Goal: Information Seeking & Learning: Learn about a topic

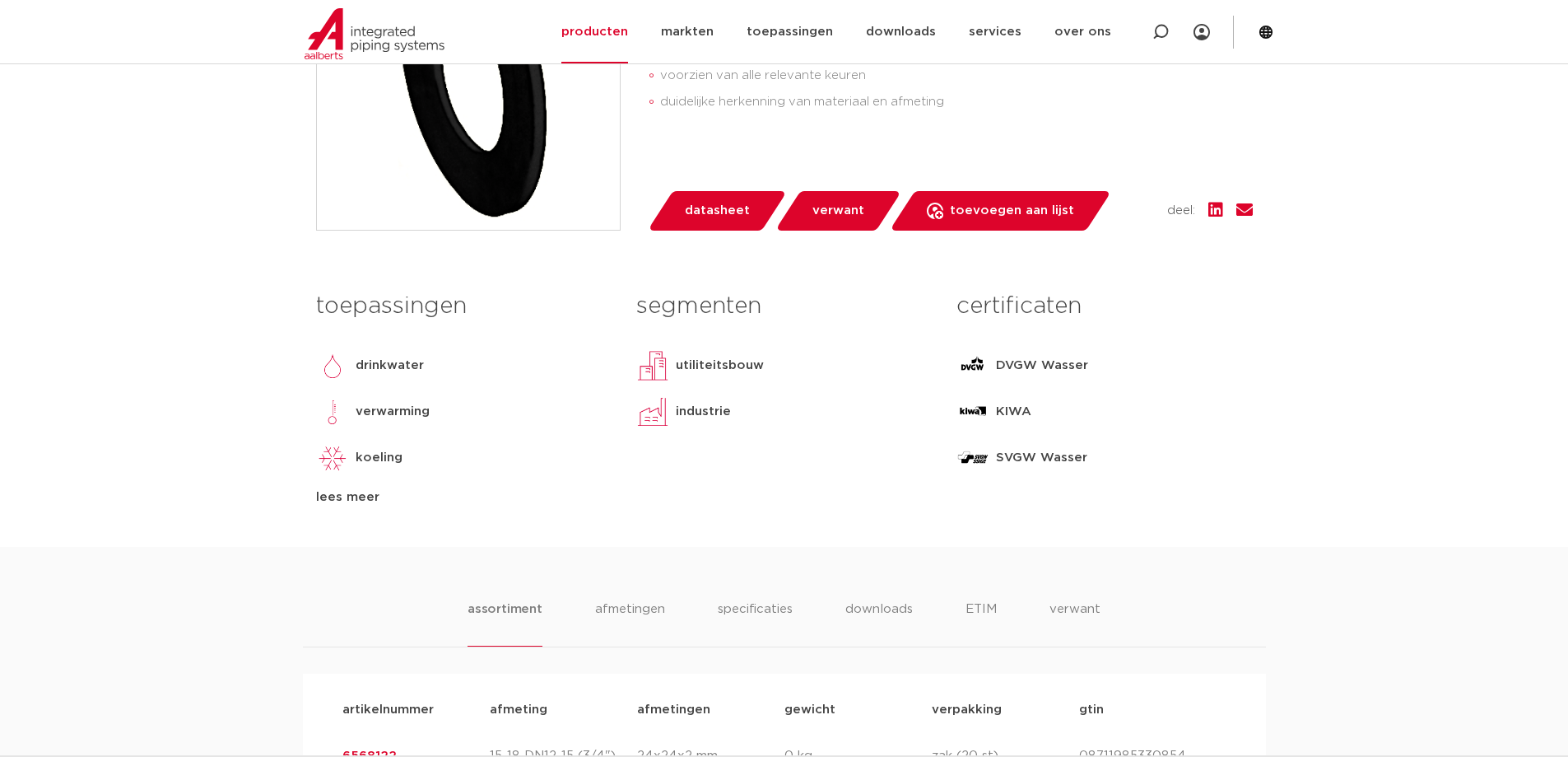
scroll to position [1071, 0]
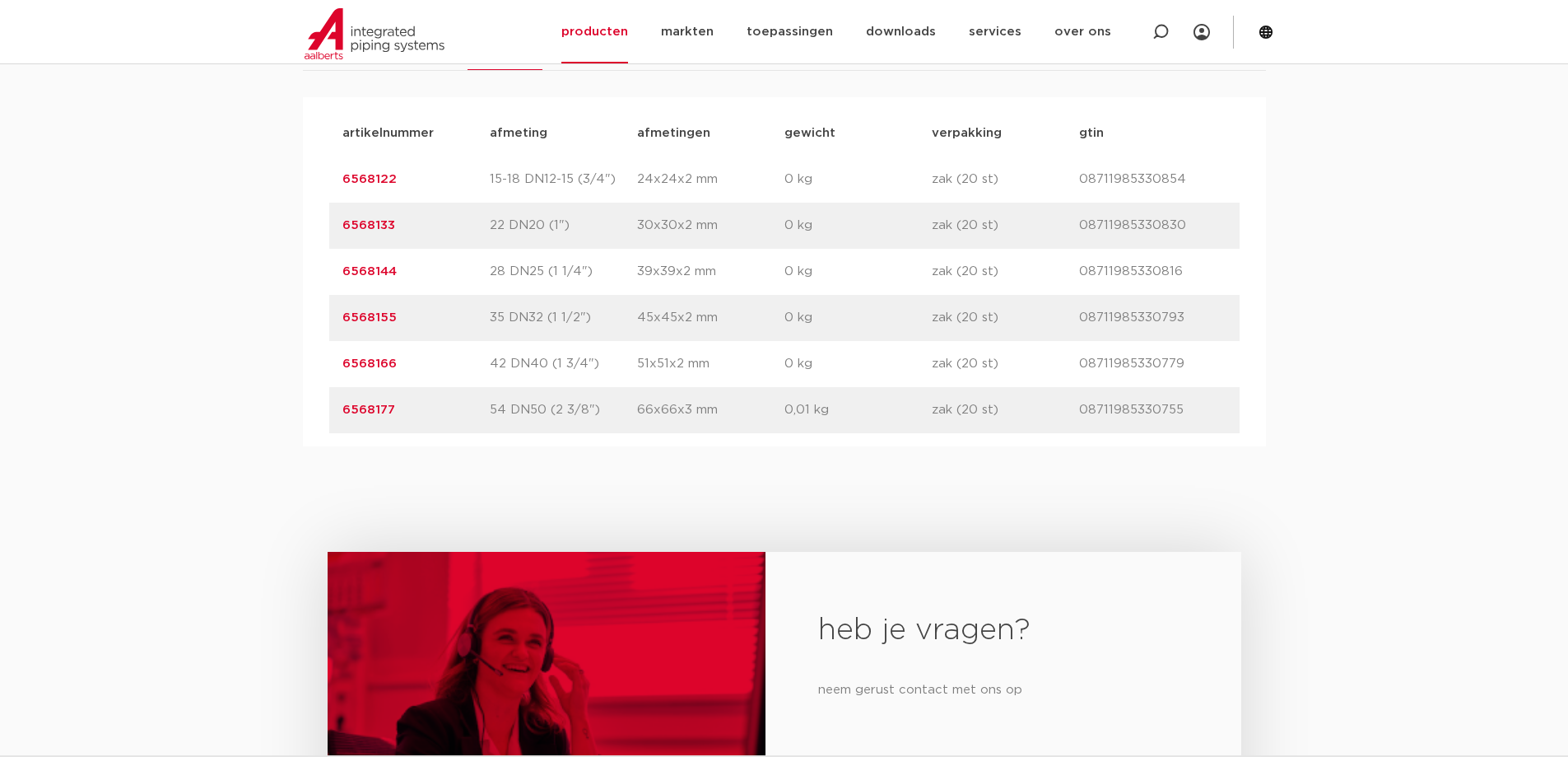
drag, startPoint x: 425, startPoint y: 274, endPoint x: 316, endPoint y: 269, distance: 109.1
click at [316, 269] on div "artikelnummer afmeting afmetingen gewicht verpakking gtin artikelnummer 6568122…" at bounding box center [784, 272] width 963 height 349
copy link "6568144"
drag, startPoint x: 409, startPoint y: 368, endPoint x: 325, endPoint y: 369, distance: 84.0
click at [325, 369] on div "artikelnummer afmeting afmetingen gewicht verpakking gtin artikelnummer 6568122…" at bounding box center [784, 272] width 963 height 349
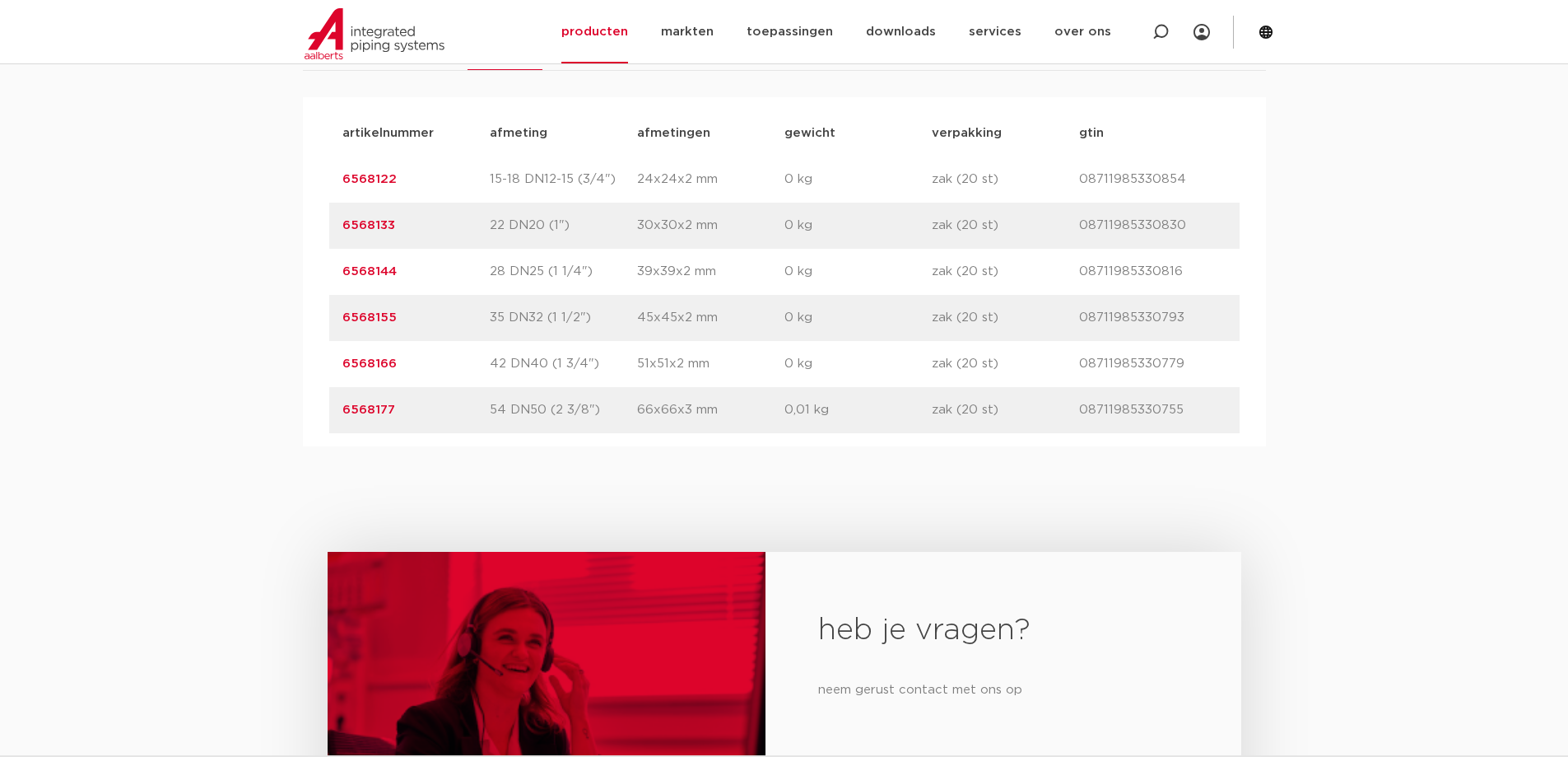
drag, startPoint x: 410, startPoint y: 410, endPoint x: 288, endPoint y: 406, distance: 122.1
click at [288, 406] on div "assortiment afmetingen specificaties downloads ETIM verwant assortiment afmetin…" at bounding box center [784, 209] width 1568 height 477
copy link "6568177"
drag, startPoint x: 428, startPoint y: 353, endPoint x: 329, endPoint y: 357, distance: 99.1
click at [329, 357] on div "artikelnummer 6568166 afmeting 42 DN40 (1 3/4") afmetingen 51x51x2 mm gewicht 0…" at bounding box center [784, 364] width 910 height 46
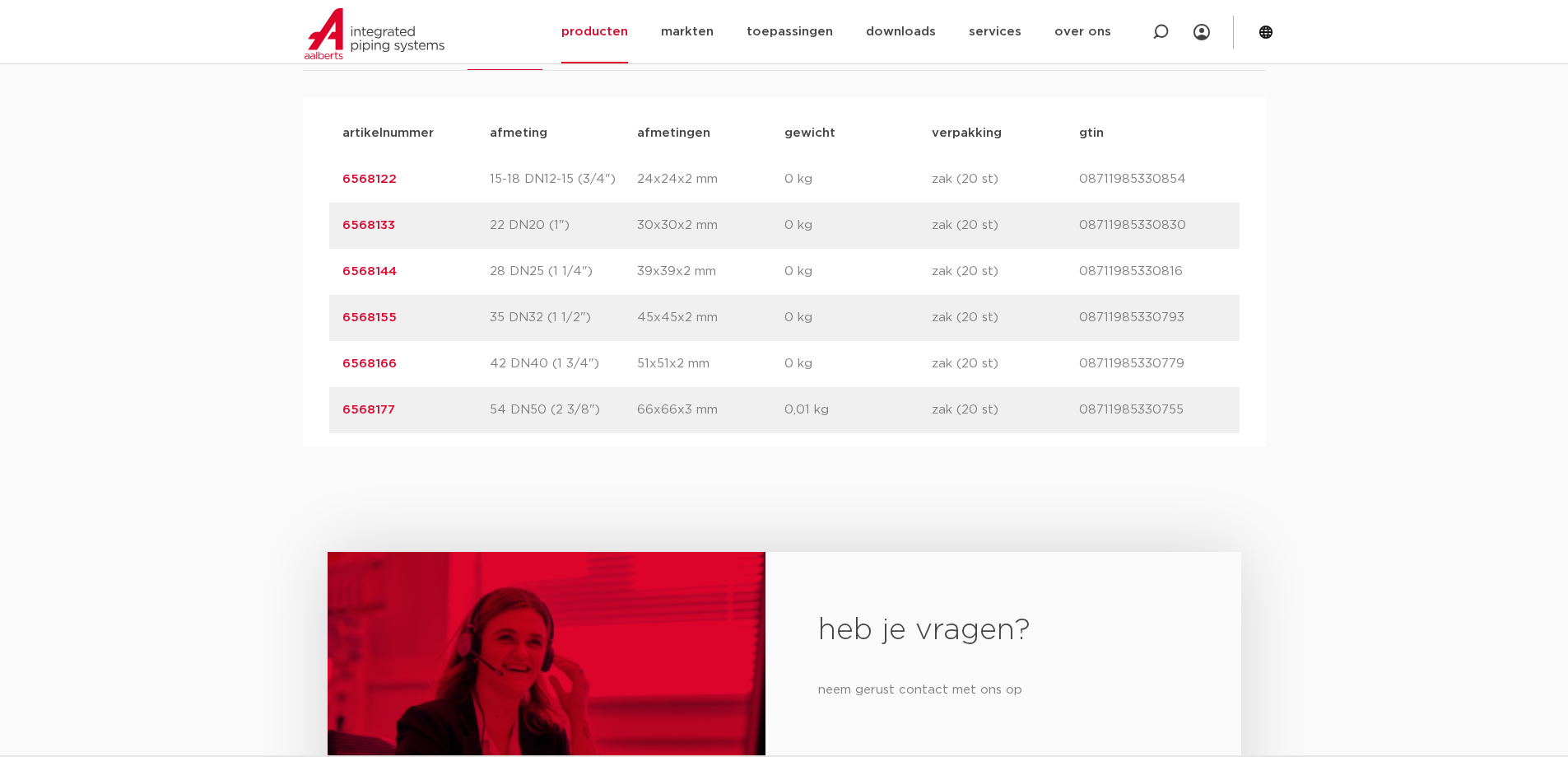
drag, startPoint x: 408, startPoint y: 321, endPoint x: 330, endPoint y: 321, distance: 78.0
click at [330, 321] on div "artikelnummer 6568155 afmeting 35 DN32 (1 1/2") afmetingen 45x45x2 mm gewicht 0…" at bounding box center [784, 318] width 910 height 46
copy link "6568155"
drag, startPoint x: 436, startPoint y: 363, endPoint x: 280, endPoint y: 363, distance: 156.0
click at [280, 363] on div "assortiment afmetingen specificaties downloads ETIM verwant assortiment afmetin…" at bounding box center [784, 209] width 1568 height 477
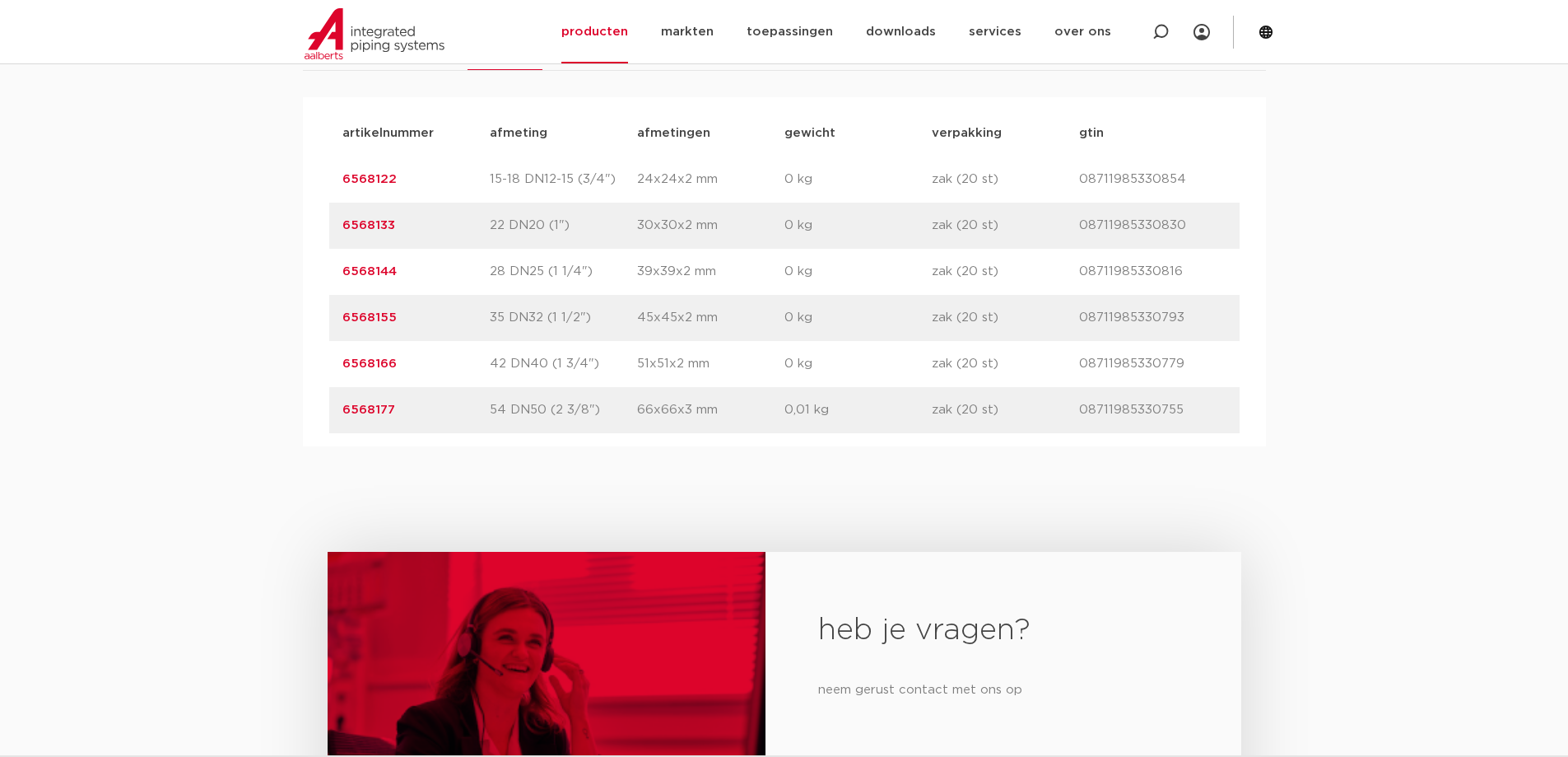
copy link "6568166"
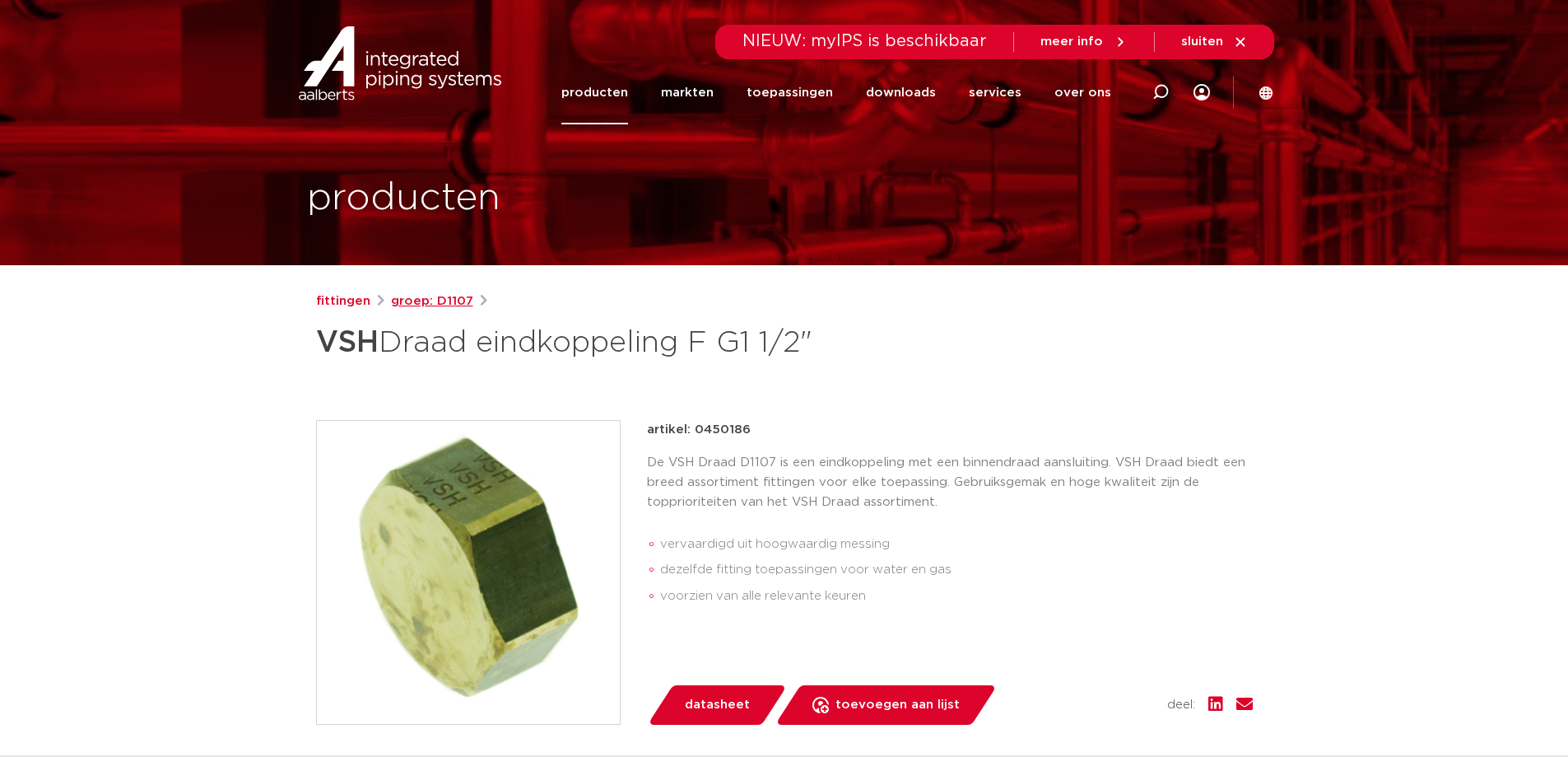
click at [435, 308] on link "groep: D1107" at bounding box center [432, 301] width 82 height 20
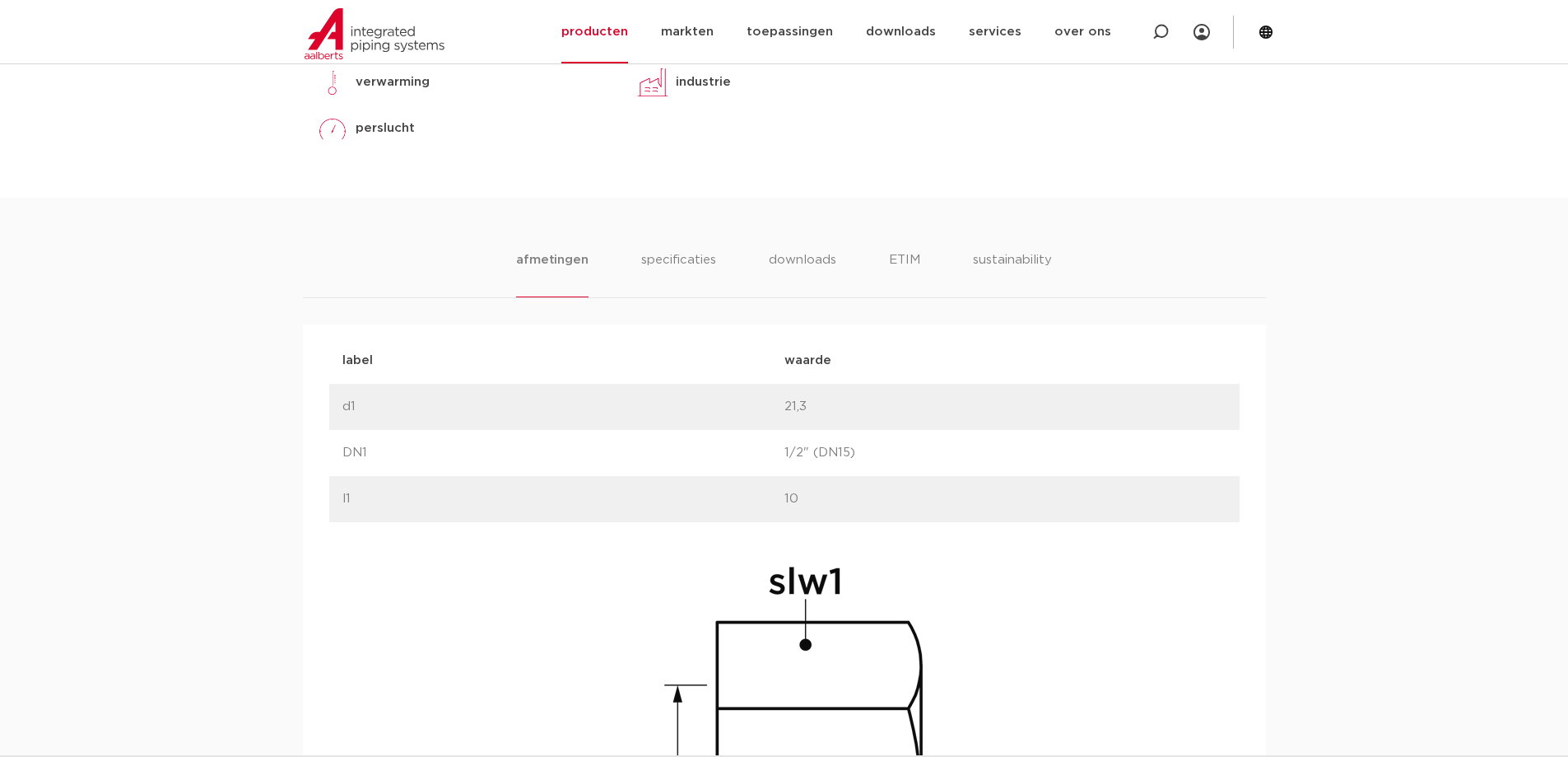
scroll to position [741, 0]
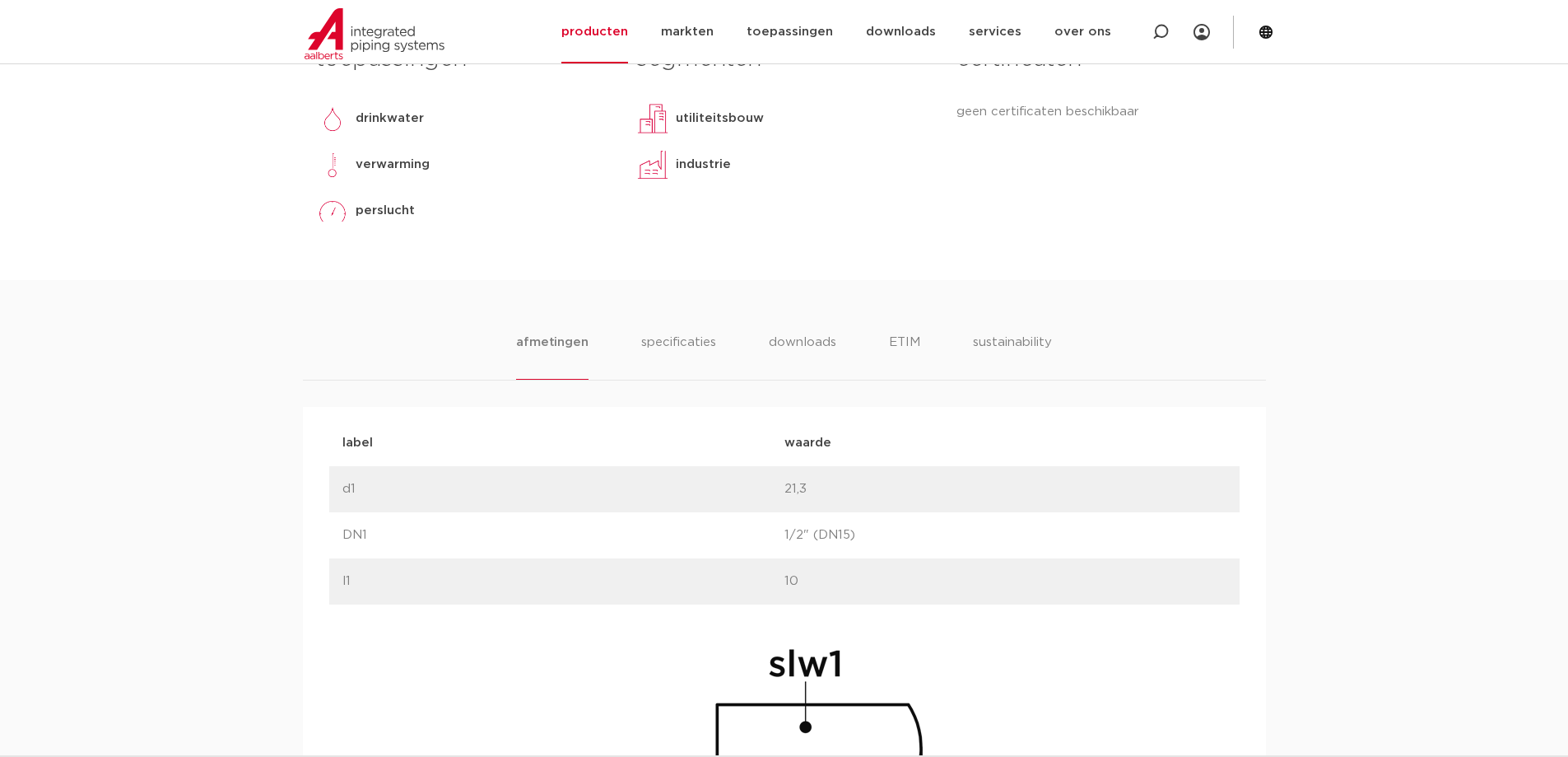
click at [554, 347] on li "afmetingen" at bounding box center [552, 356] width 72 height 47
click at [631, 347] on ul "afmetingen specificaties downloads ETIM sustainability" at bounding box center [784, 356] width 535 height 47
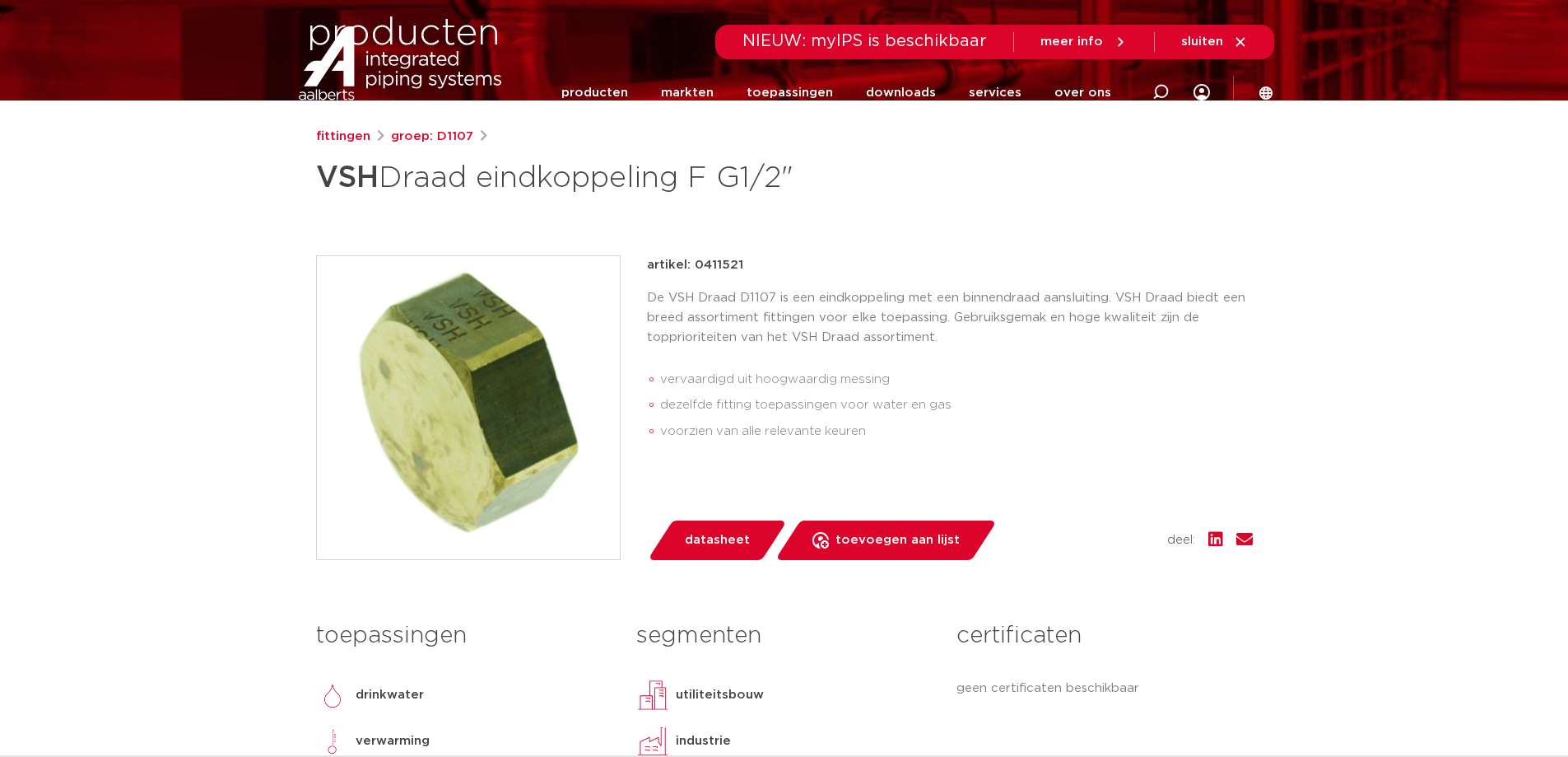
scroll to position [0, 0]
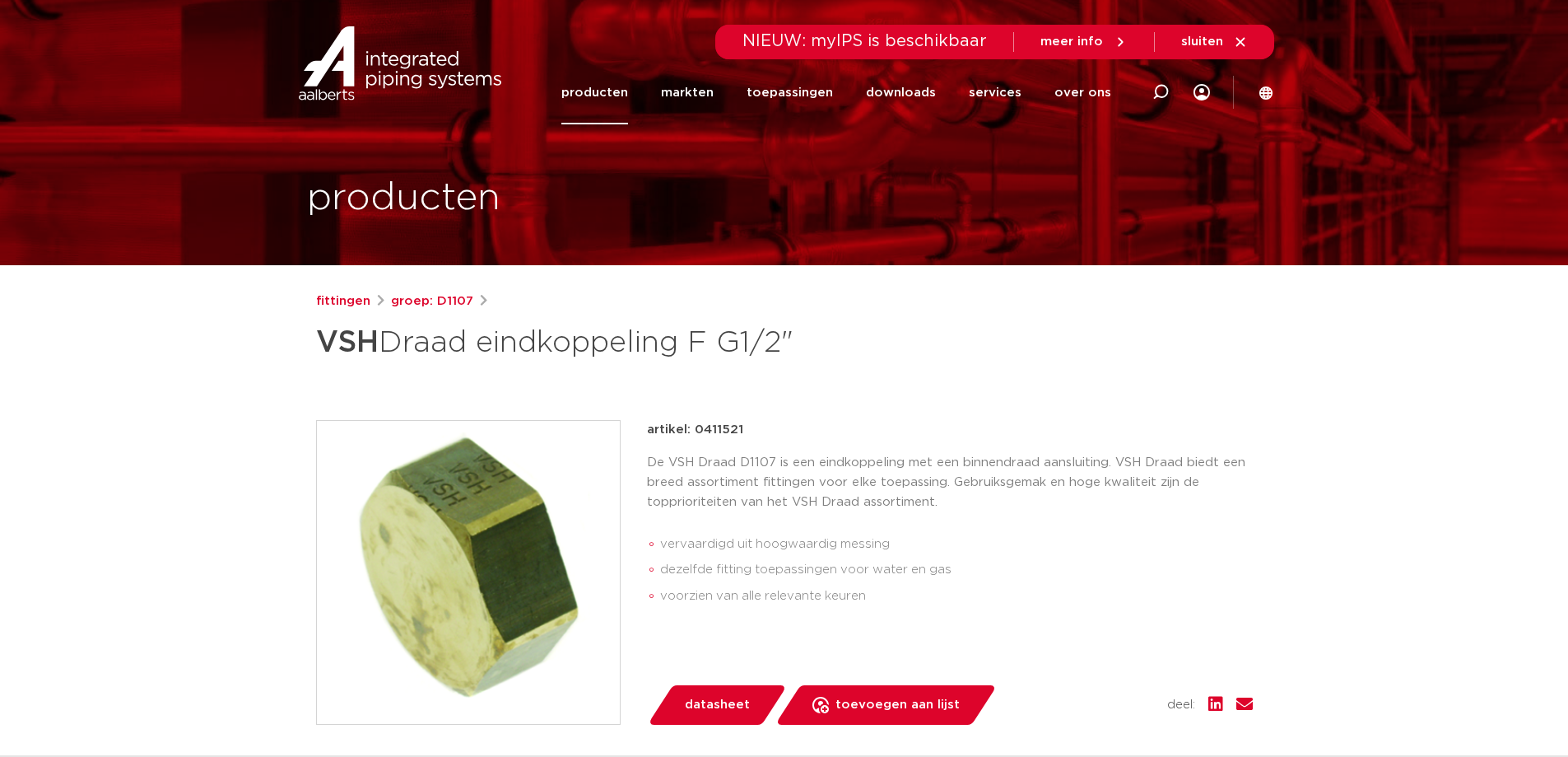
click at [611, 90] on link "producten" at bounding box center [595, 92] width 67 height 64
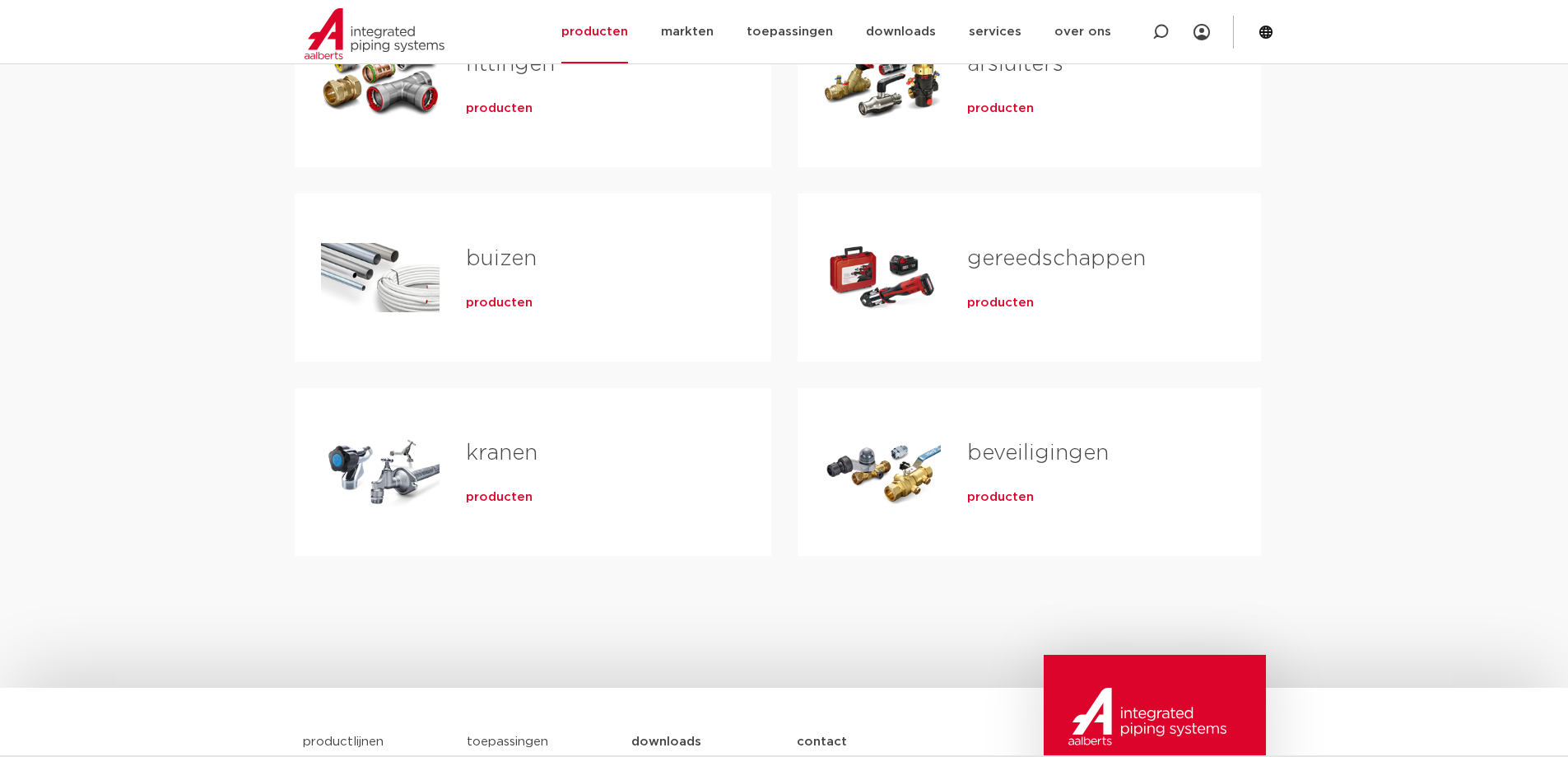
scroll to position [165, 0]
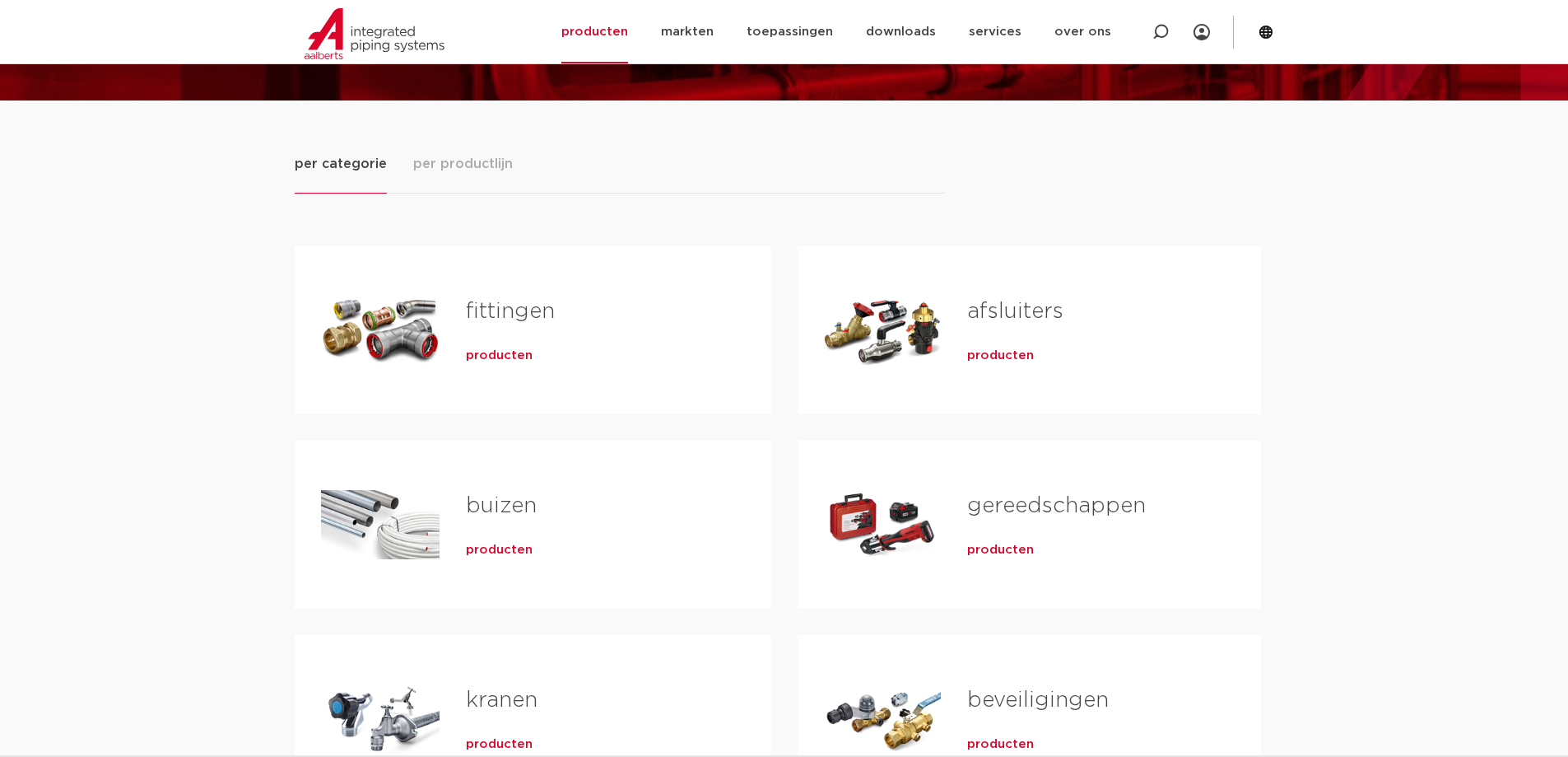
click at [508, 351] on span "producten" at bounding box center [499, 355] width 67 height 17
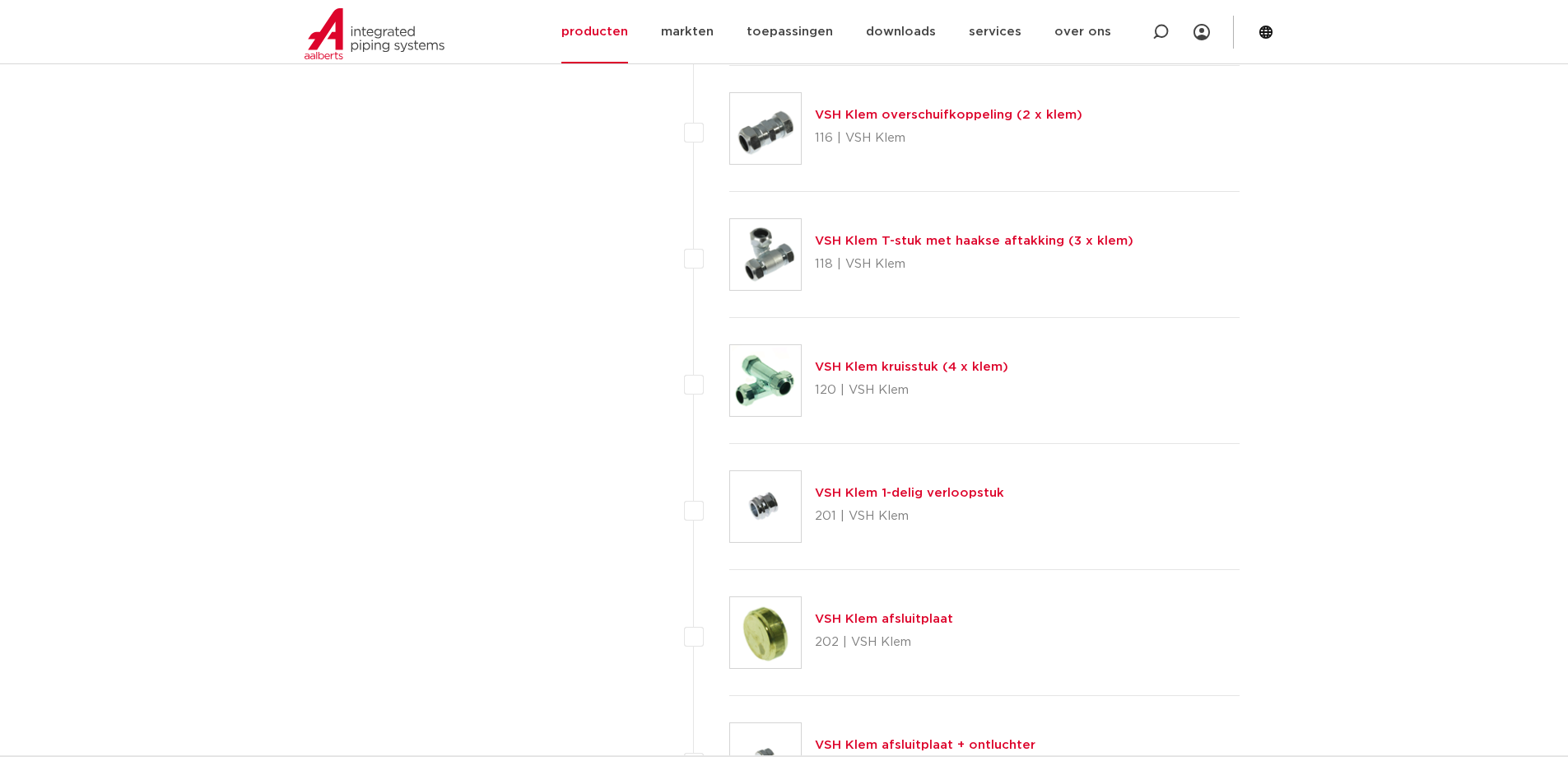
scroll to position [2642, 0]
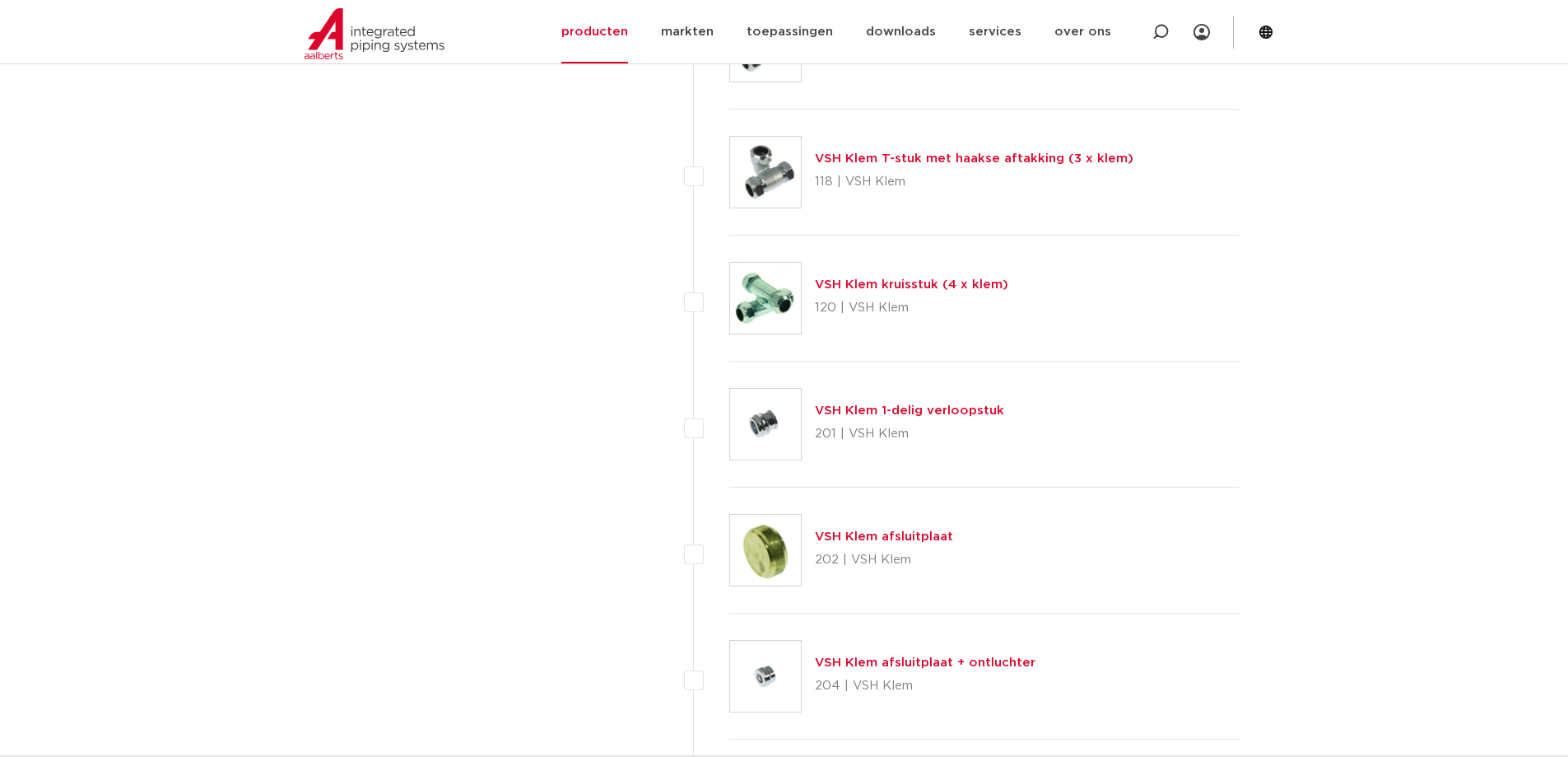
click at [902, 534] on link "VSH Klem afsluitplaat" at bounding box center [884, 536] width 138 height 13
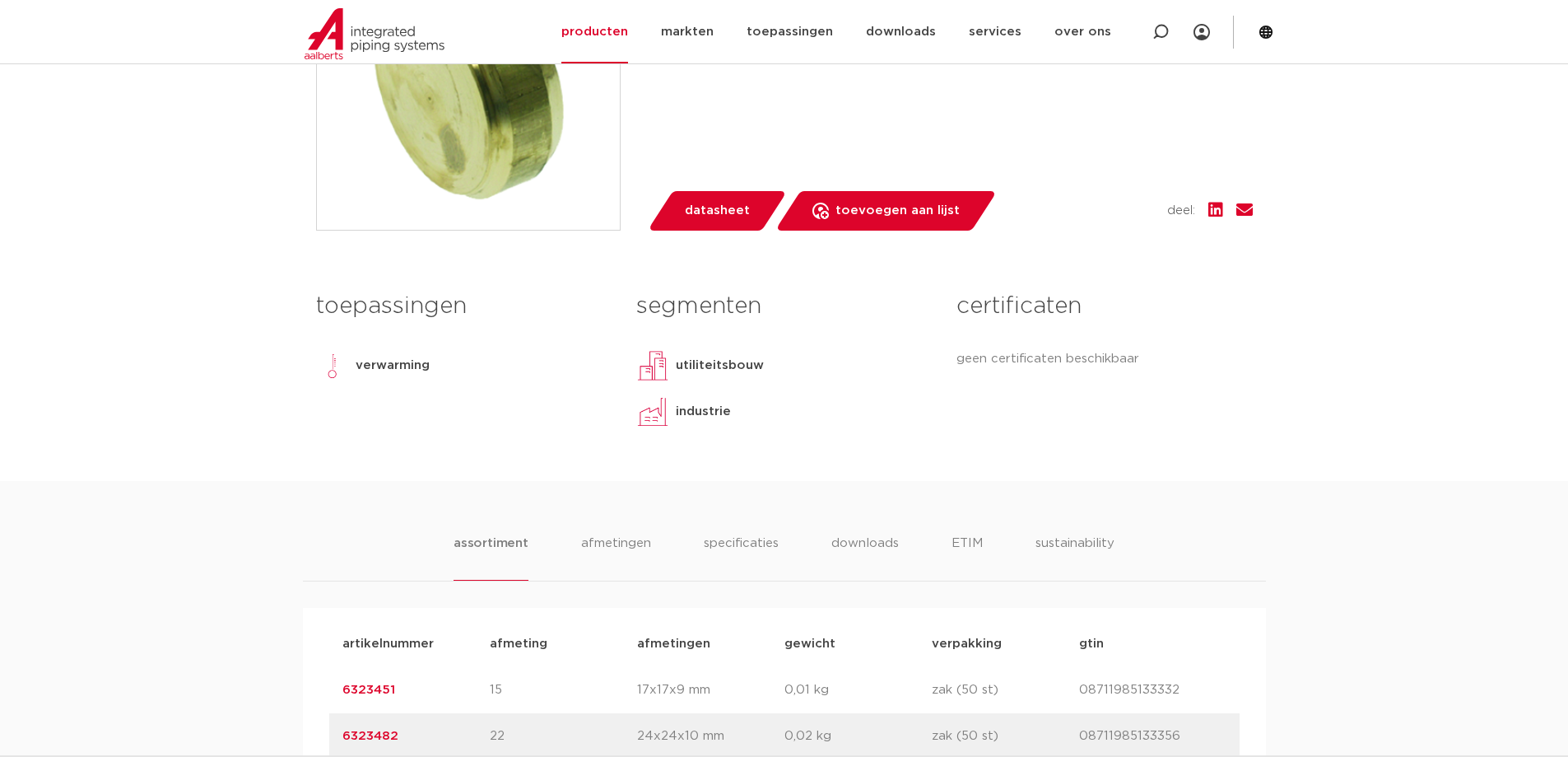
scroll to position [906, 0]
